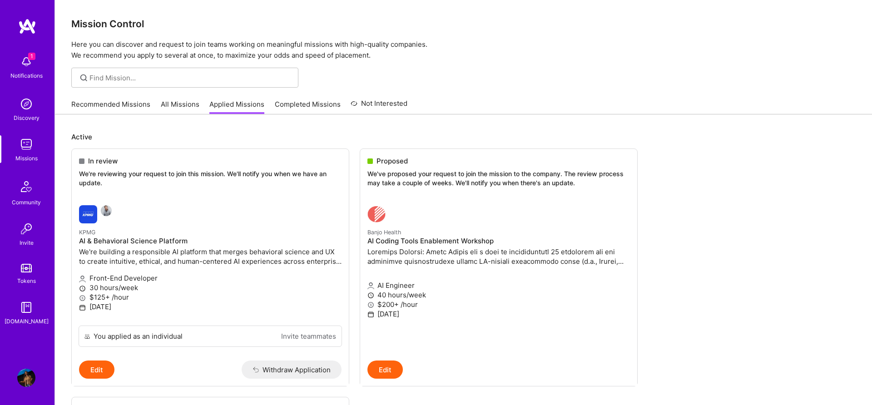
scroll to position [117, 0]
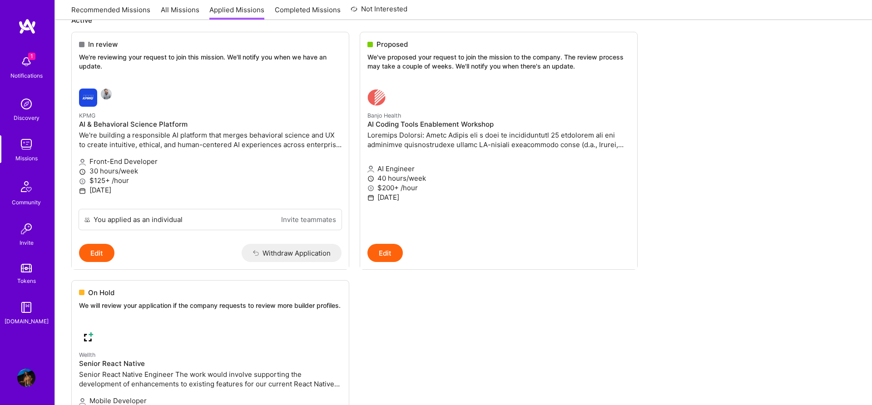
click at [33, 70] on img at bounding box center [26, 62] width 18 height 18
click at [33, 71] on div "1 Notifications Discovery Missions Community Invite Tokens [DOMAIN_NAME]" at bounding box center [27, 188] width 54 height 275
click at [28, 151] on img at bounding box center [26, 144] width 18 height 18
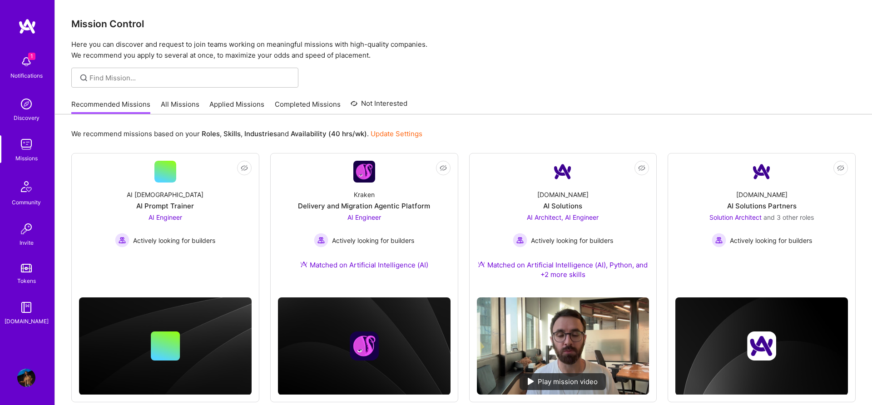
click at [28, 65] on img at bounding box center [26, 62] width 18 height 18
click at [223, 108] on link "Applied Missions" at bounding box center [236, 106] width 55 height 15
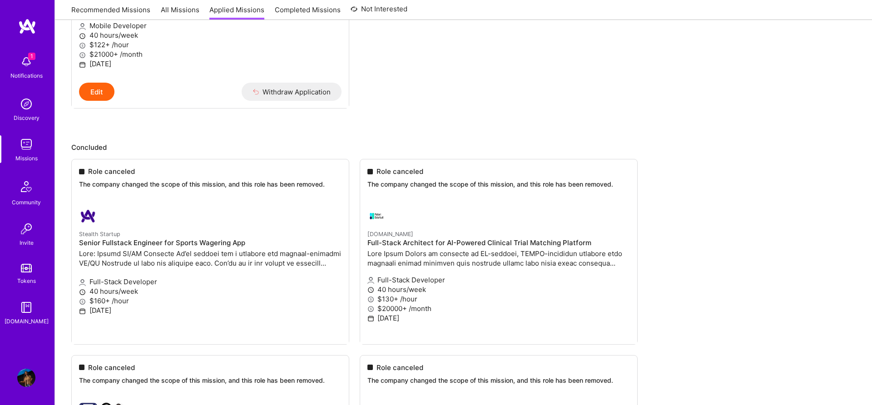
scroll to position [691, 0]
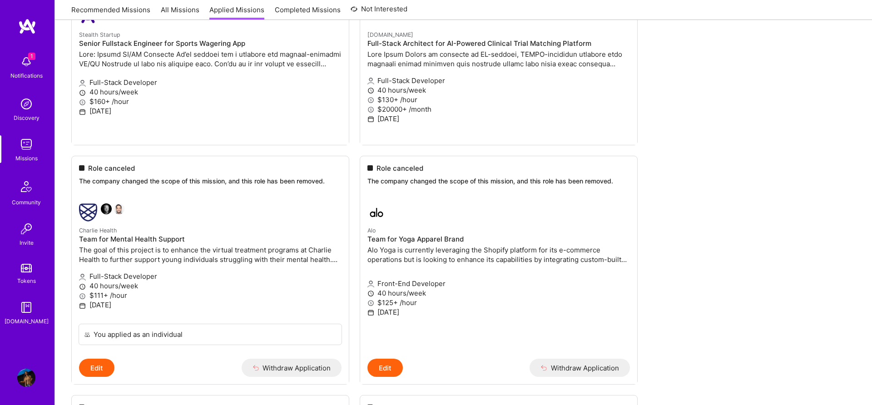
click at [24, 189] on img at bounding box center [26, 187] width 22 height 22
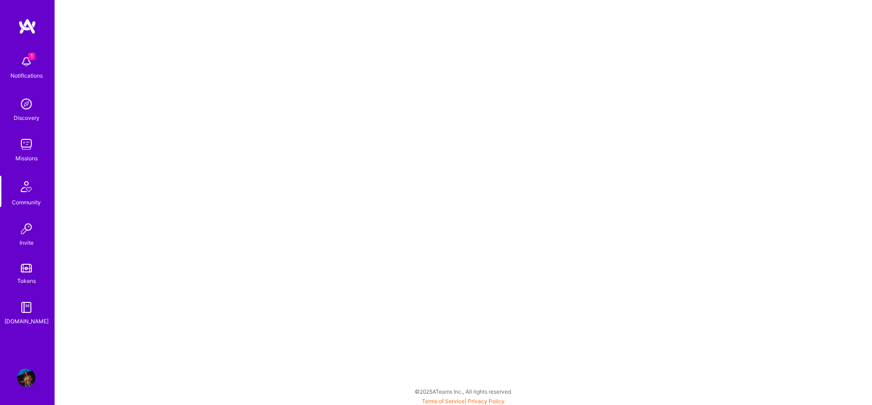
click at [17, 156] on div "Missions" at bounding box center [26, 159] width 22 height 10
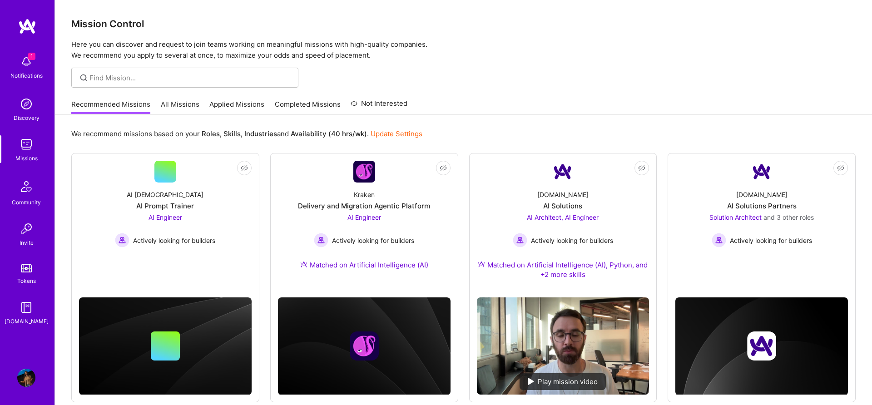
click at [17, 185] on img at bounding box center [26, 187] width 22 height 22
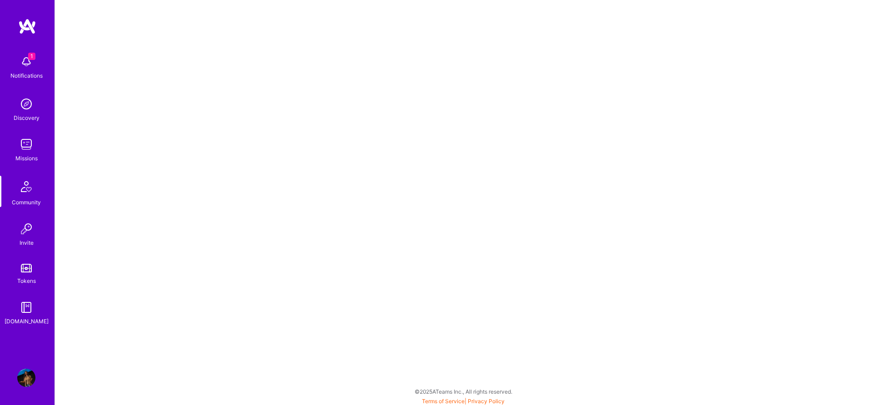
scroll to position [2, 0]
